Goal: Book appointment/travel/reservation

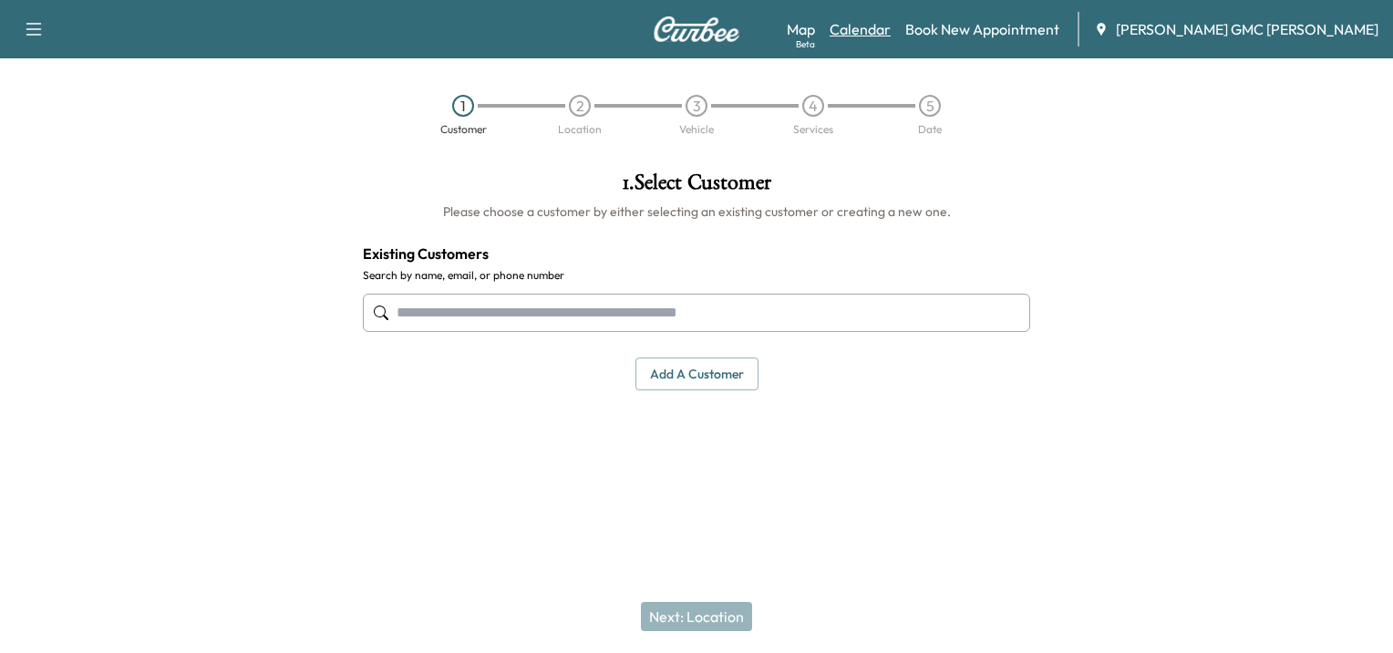
click at [891, 26] on link "Calendar" at bounding box center [859, 29] width 61 height 22
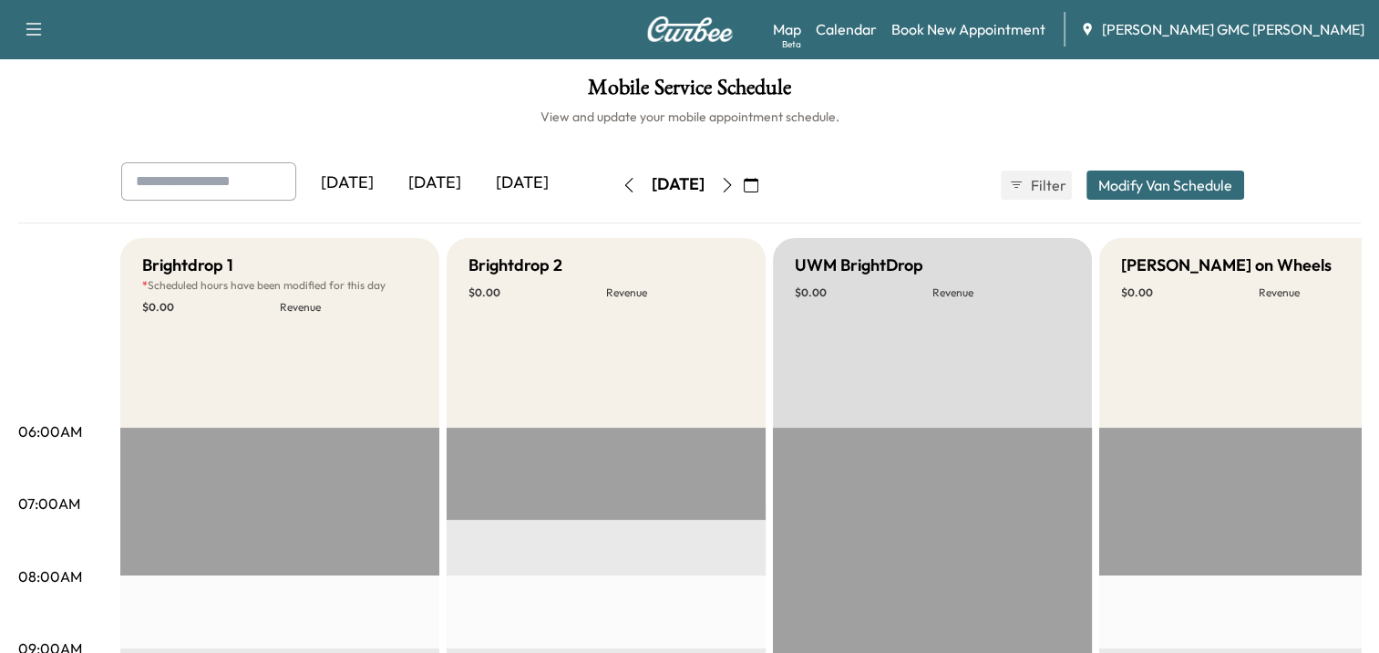
click at [735, 185] on icon "button" at bounding box center [727, 185] width 15 height 15
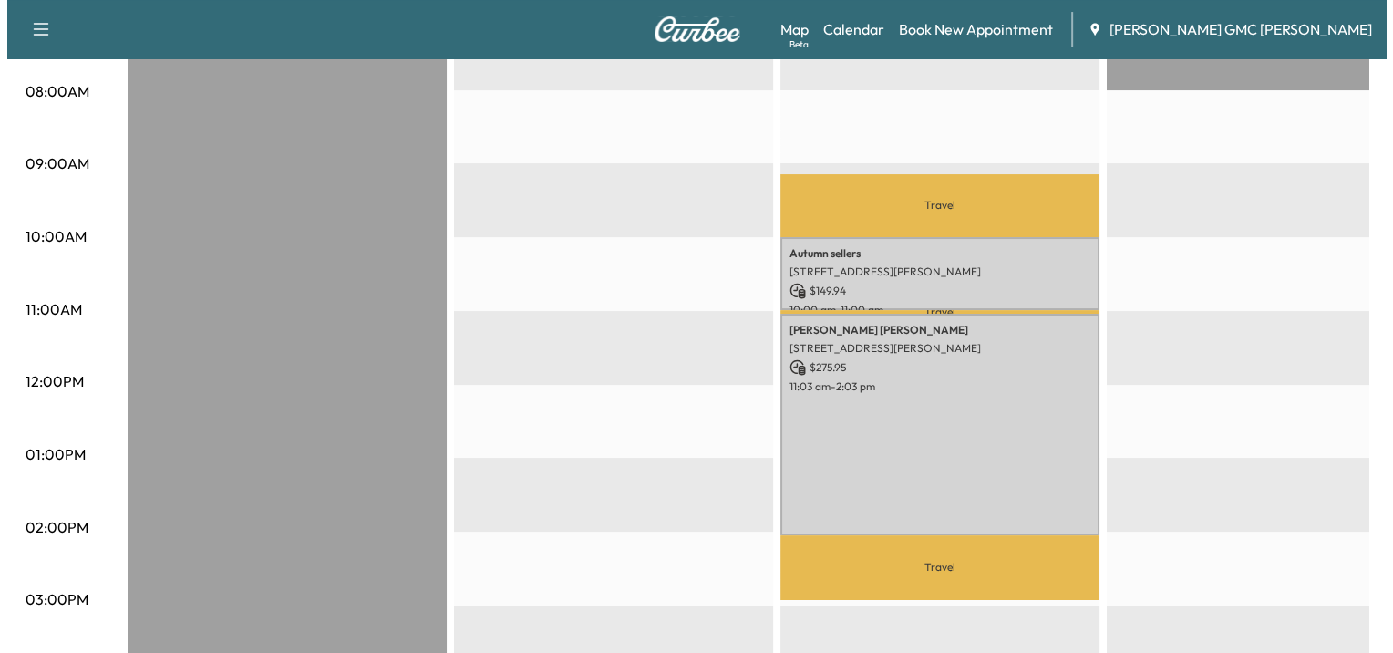
scroll to position [486, 0]
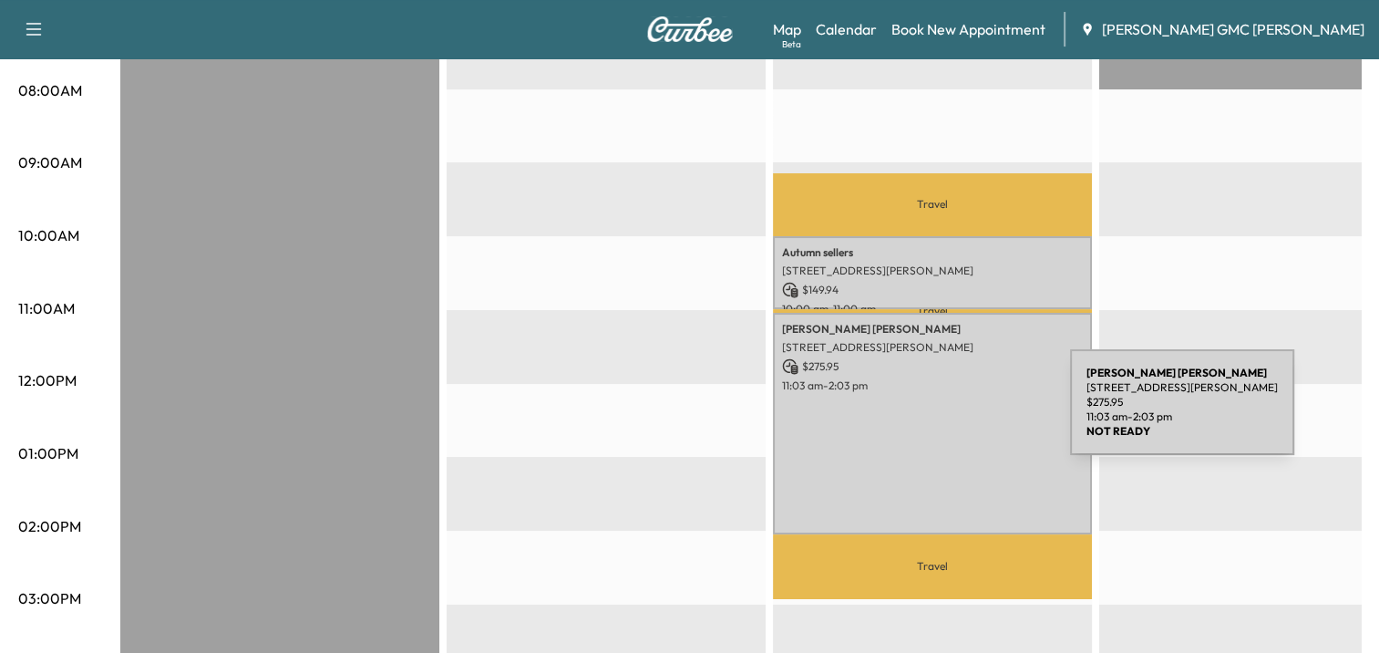
click at [933, 413] on div "[PERSON_NAME] [STREET_ADDRESS][PERSON_NAME] $ 275.95 11:03 am - 2:03 pm" at bounding box center [932, 423] width 319 height 221
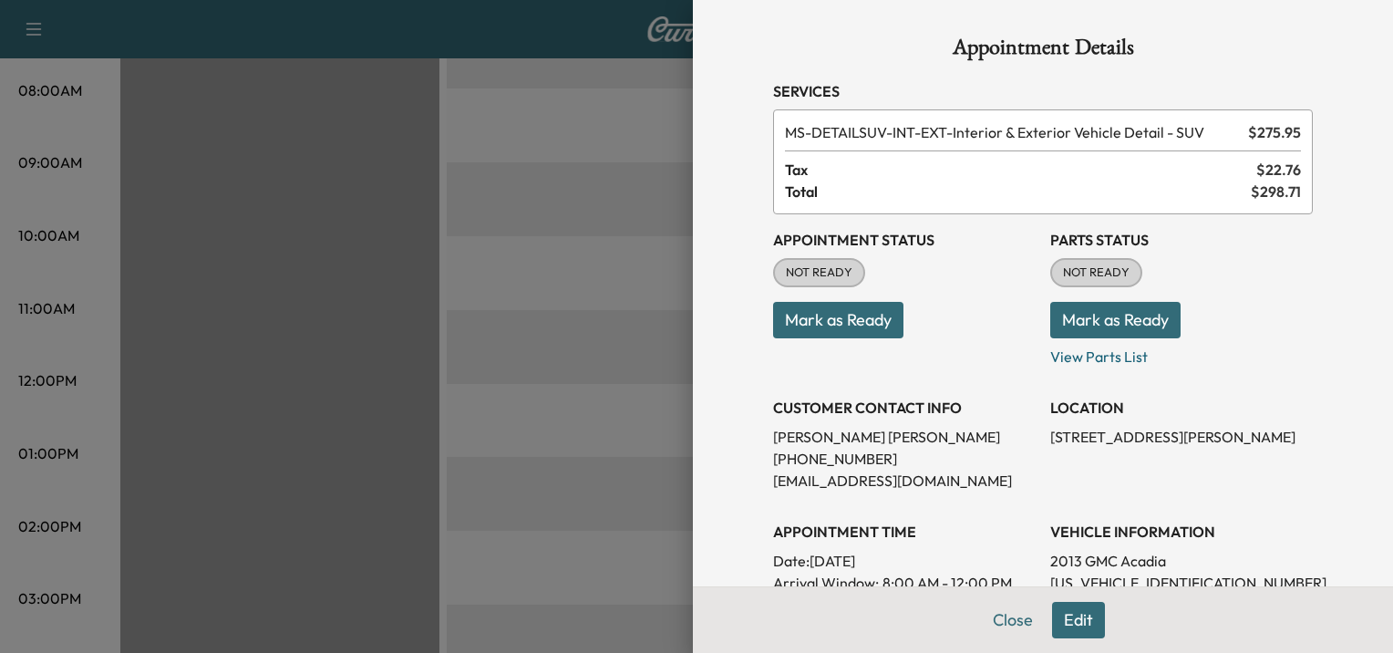
click at [434, 353] on div at bounding box center [696, 326] width 1393 height 653
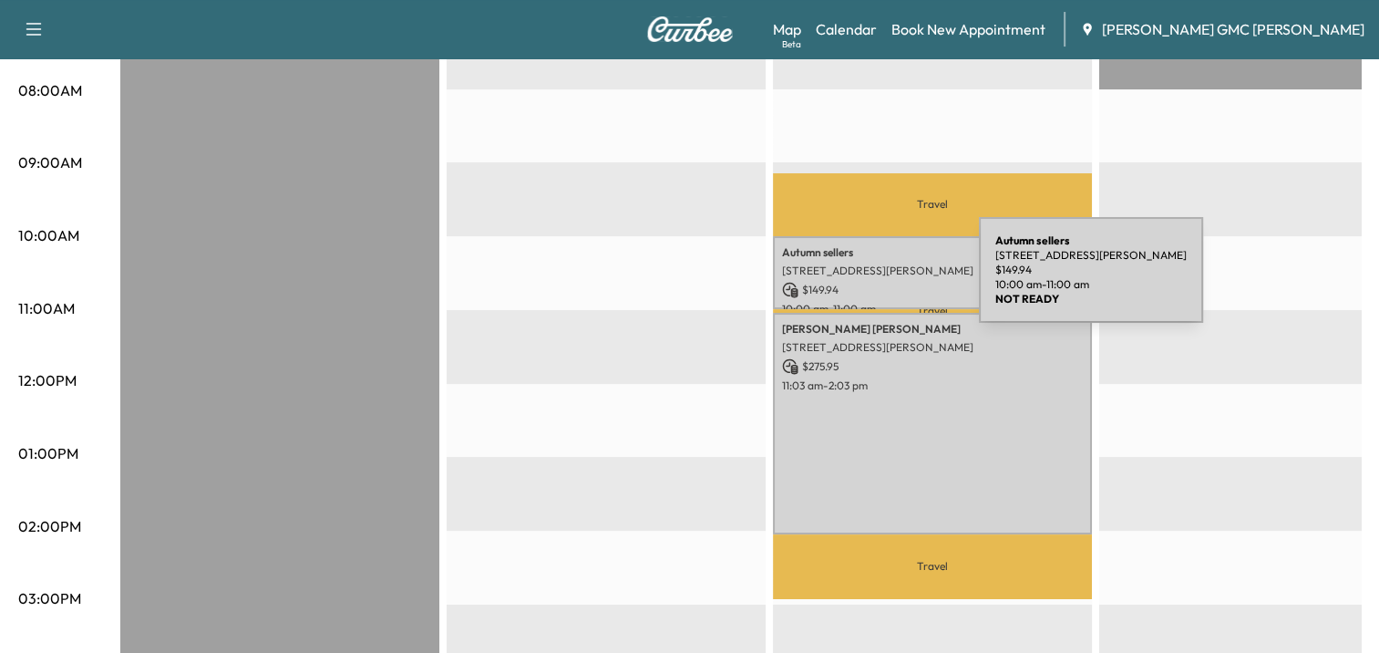
click at [842, 282] on p "$ 149.94" at bounding box center [932, 290] width 301 height 16
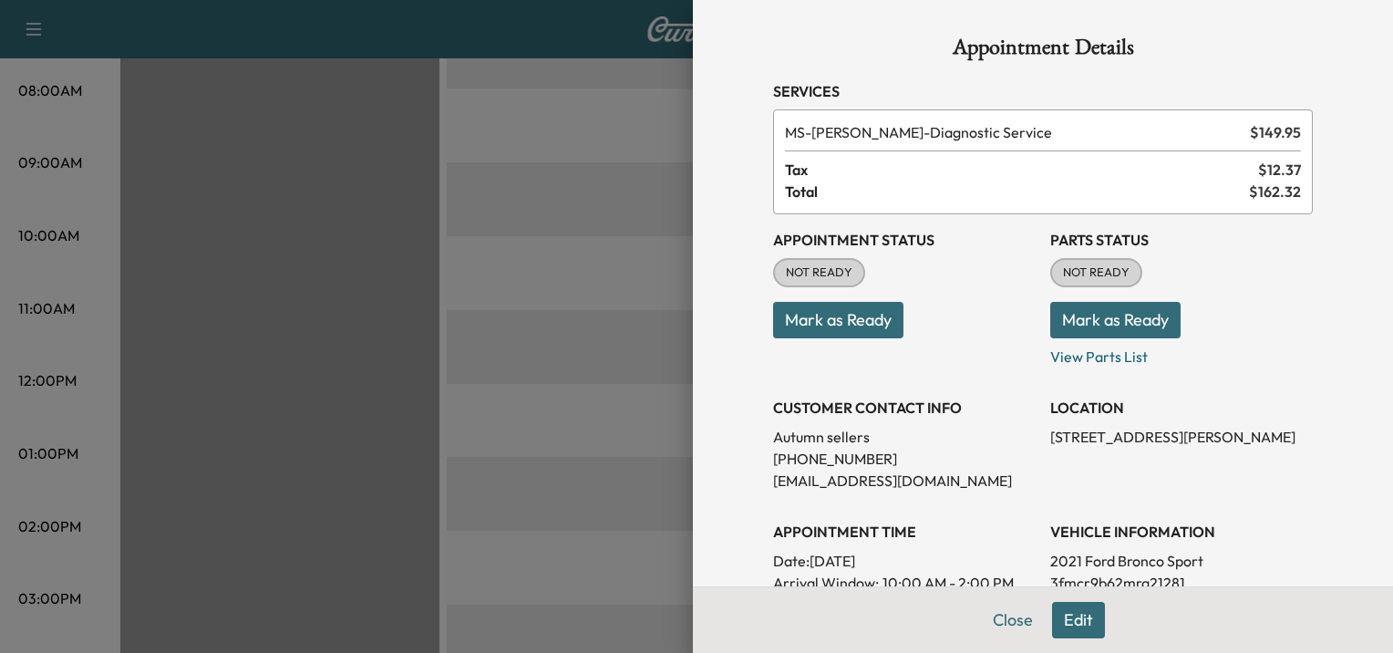
click at [557, 335] on div at bounding box center [696, 326] width 1393 height 653
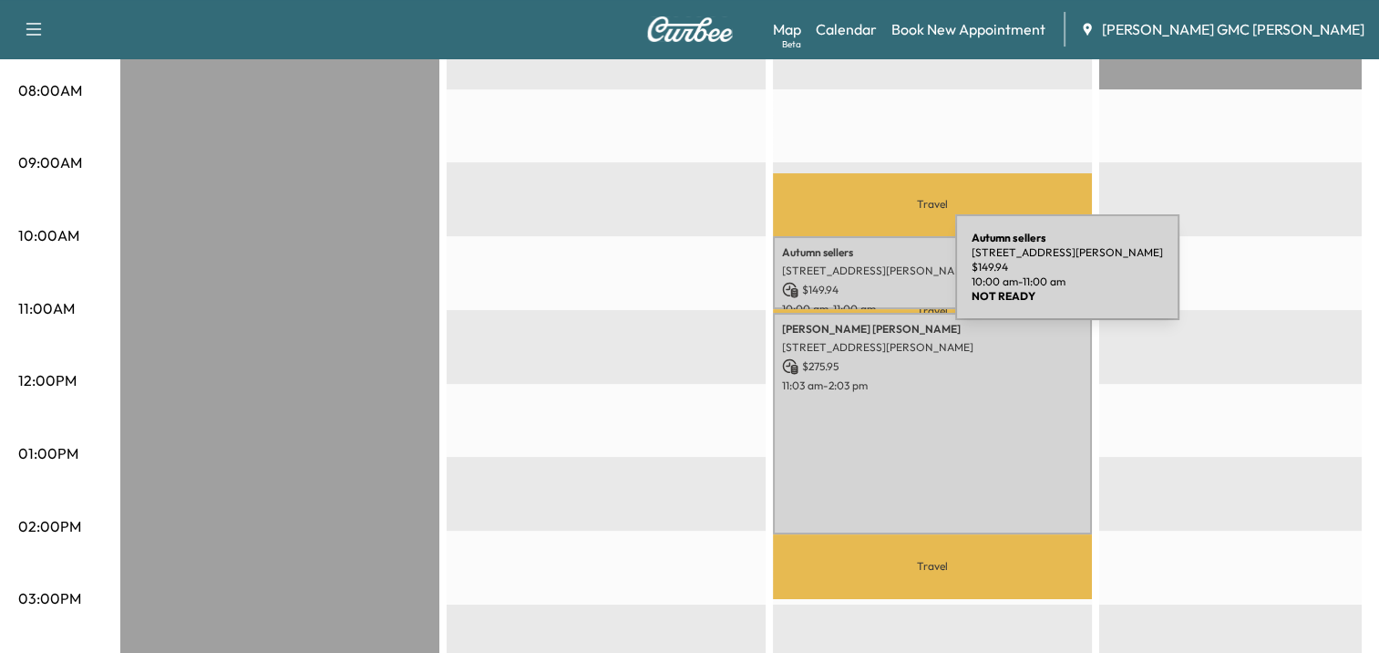
click at [831, 272] on div "Autumn sellers [STREET_ADDRESS][PERSON_NAME] $ 149.94 10:00 am - 11:00 am" at bounding box center [932, 273] width 319 height 74
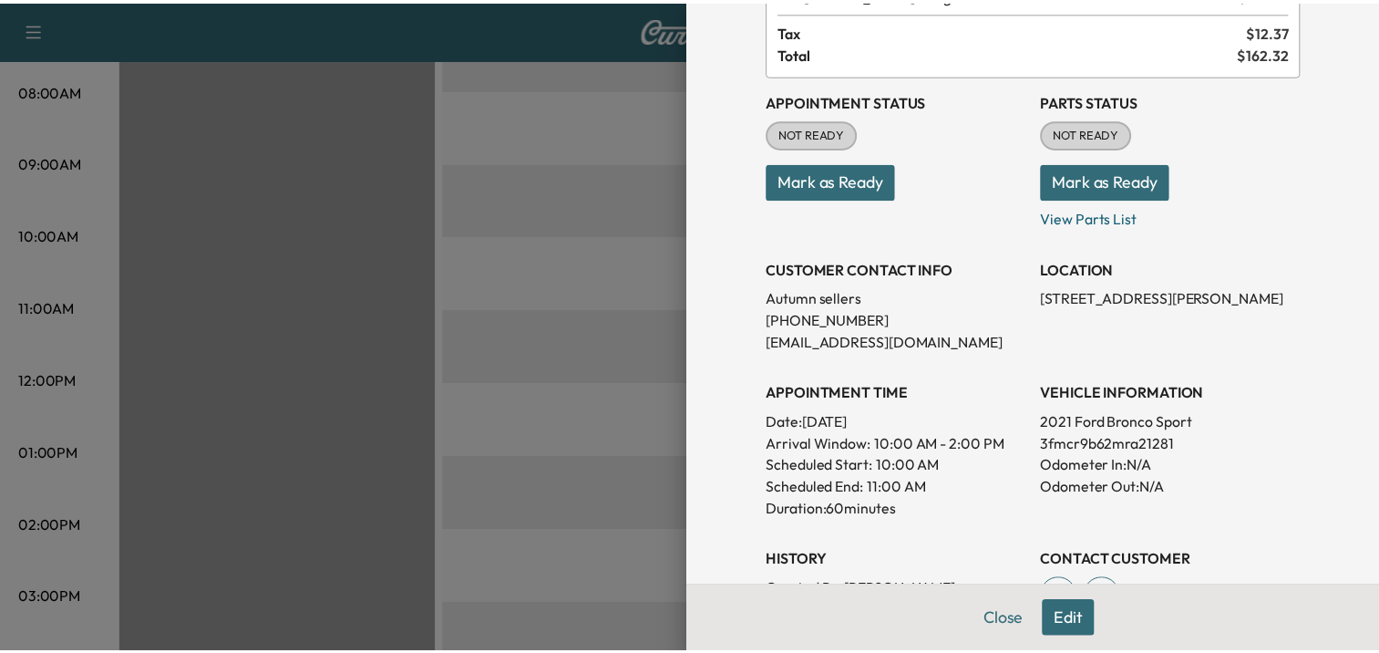
scroll to position [0, 0]
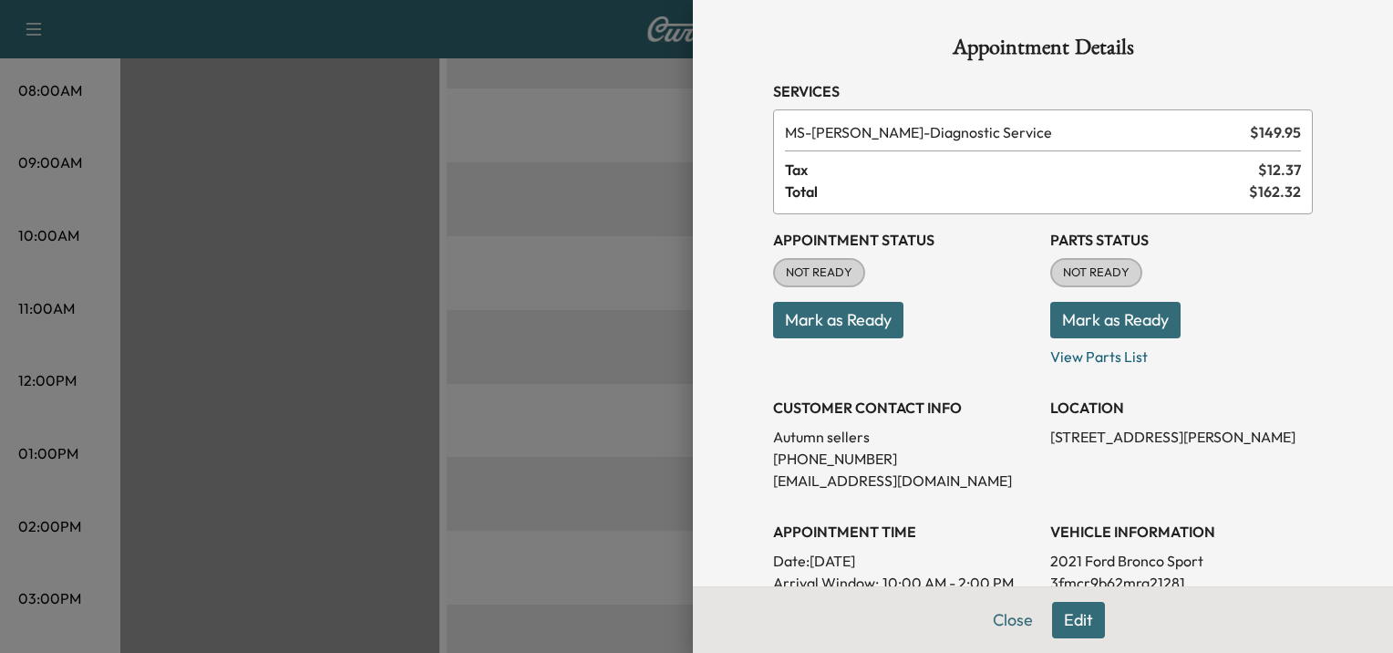
click at [599, 366] on div at bounding box center [696, 326] width 1393 height 653
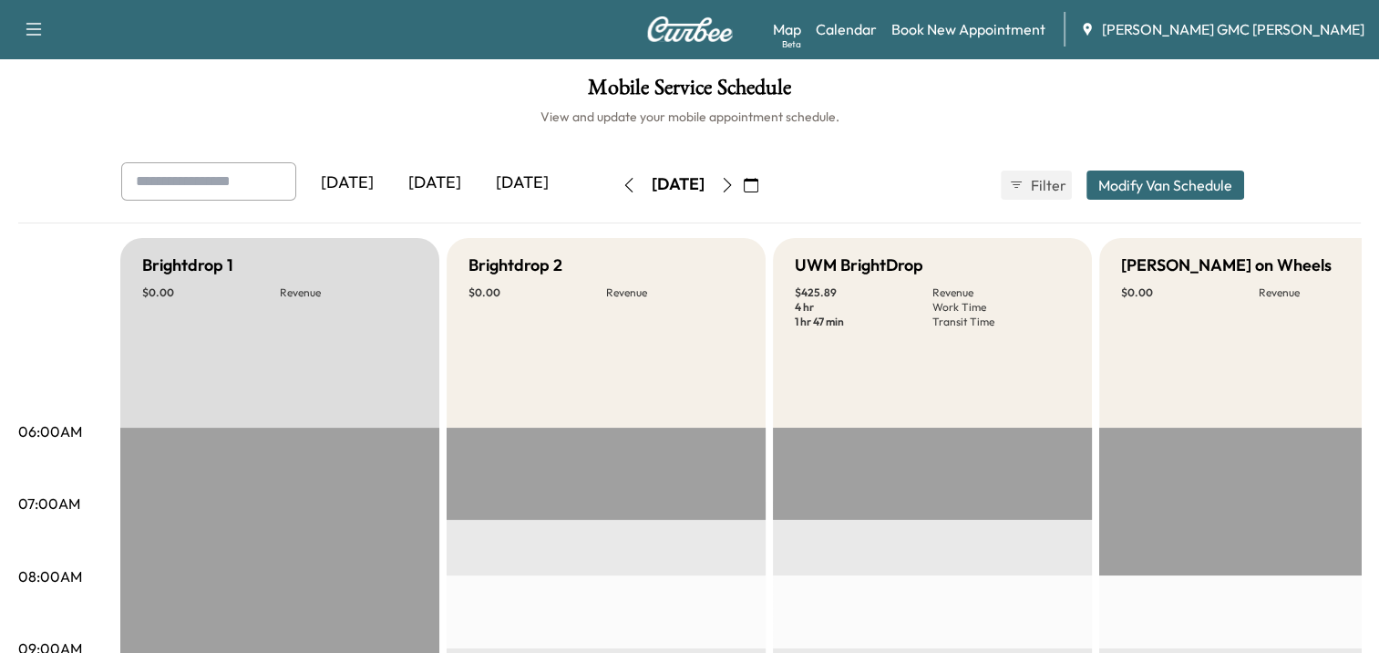
click at [758, 178] on icon "button" at bounding box center [751, 185] width 15 height 15
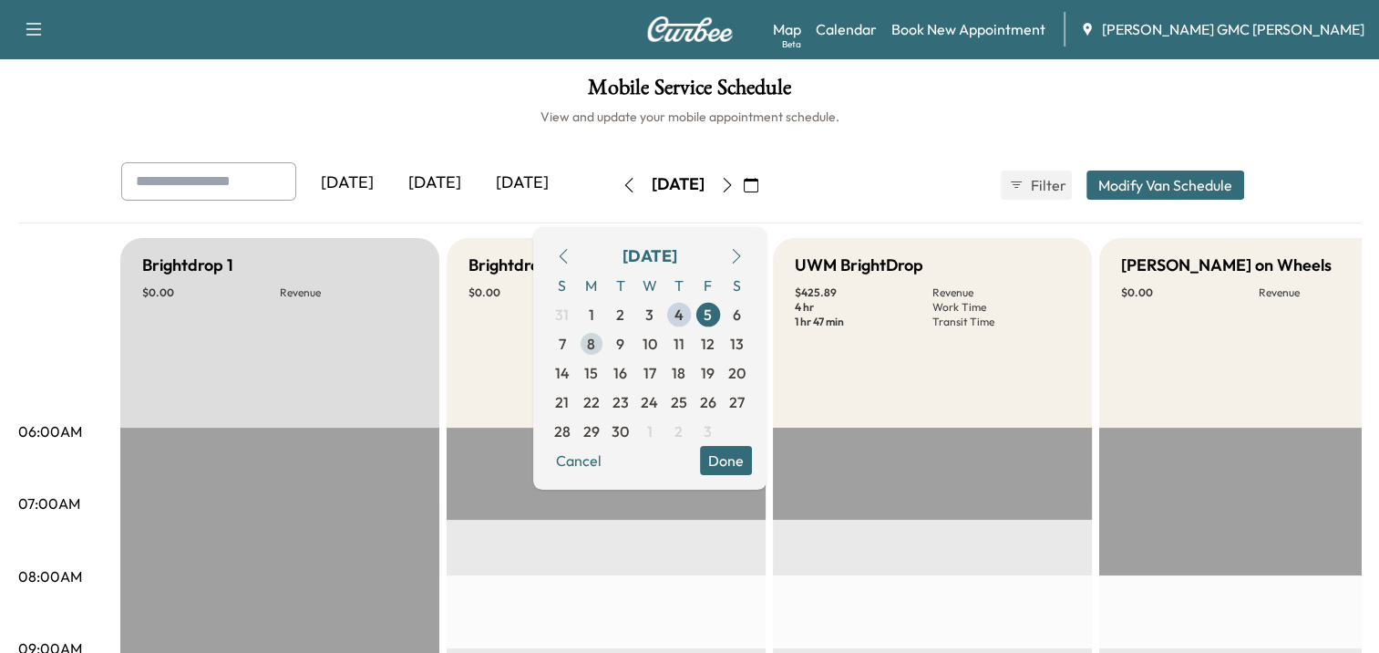
click at [595, 345] on span "8" at bounding box center [591, 344] width 8 height 22
click at [657, 343] on span "10" at bounding box center [650, 344] width 15 height 22
click at [715, 341] on span "12" at bounding box center [708, 344] width 14 height 22
click at [624, 348] on span "9" at bounding box center [620, 344] width 8 height 22
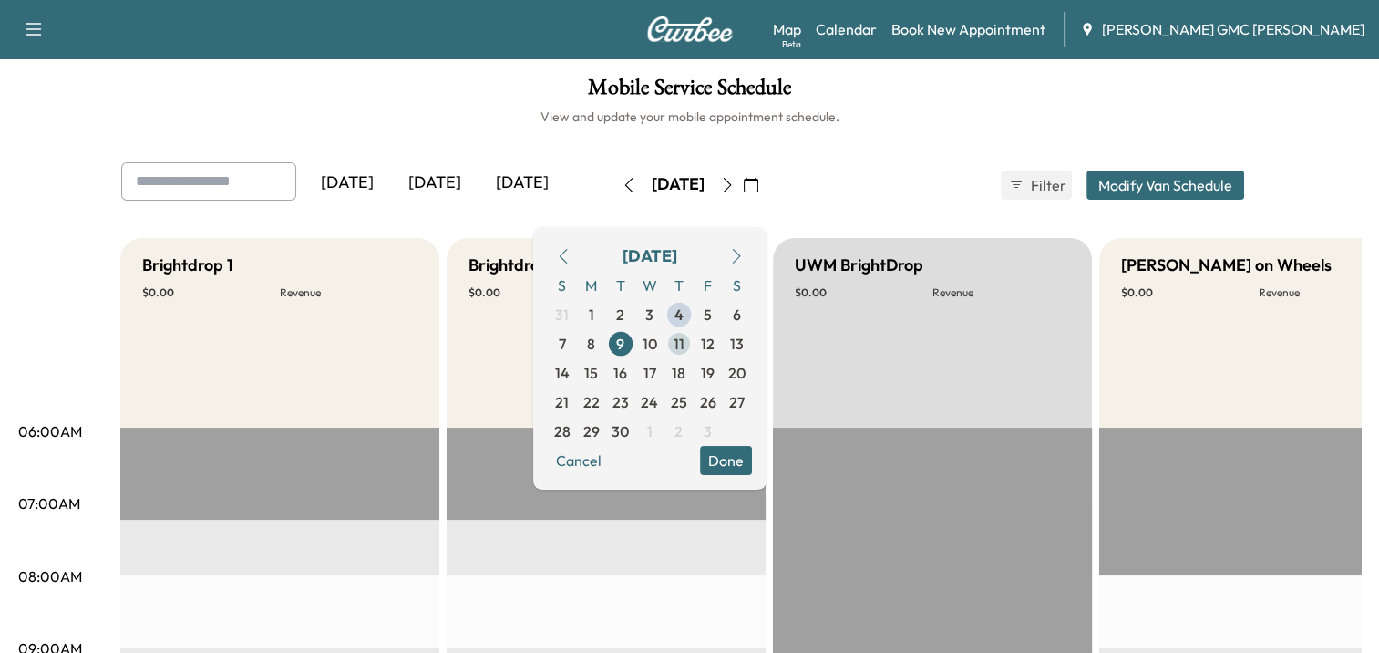
click at [685, 346] on span "11" at bounding box center [679, 344] width 11 height 22
click at [684, 318] on span "4" at bounding box center [679, 315] width 9 height 22
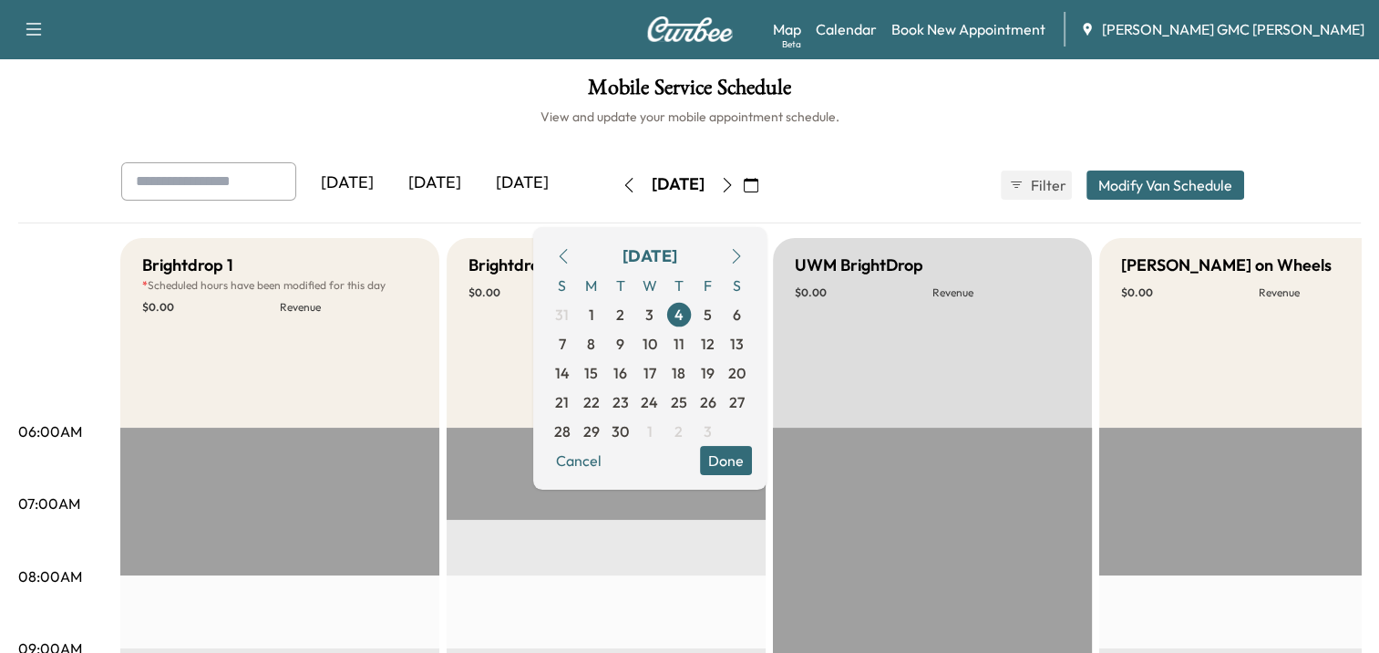
click at [610, 460] on button "Cancel" at bounding box center [579, 460] width 62 height 29
